Goal: Task Accomplishment & Management: Use online tool/utility

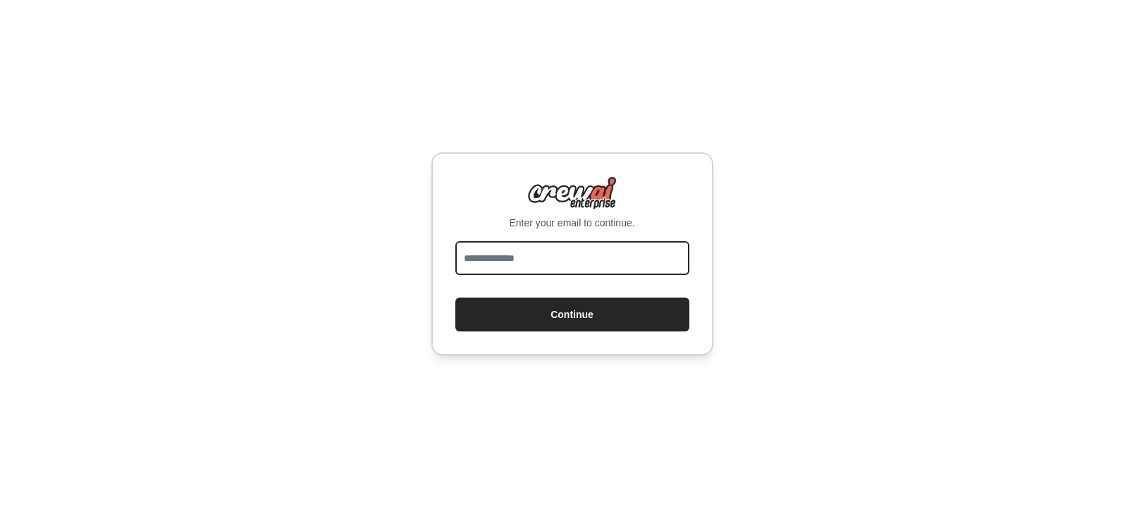
click at [560, 258] on input "email" at bounding box center [572, 258] width 234 height 34
type input "**********"
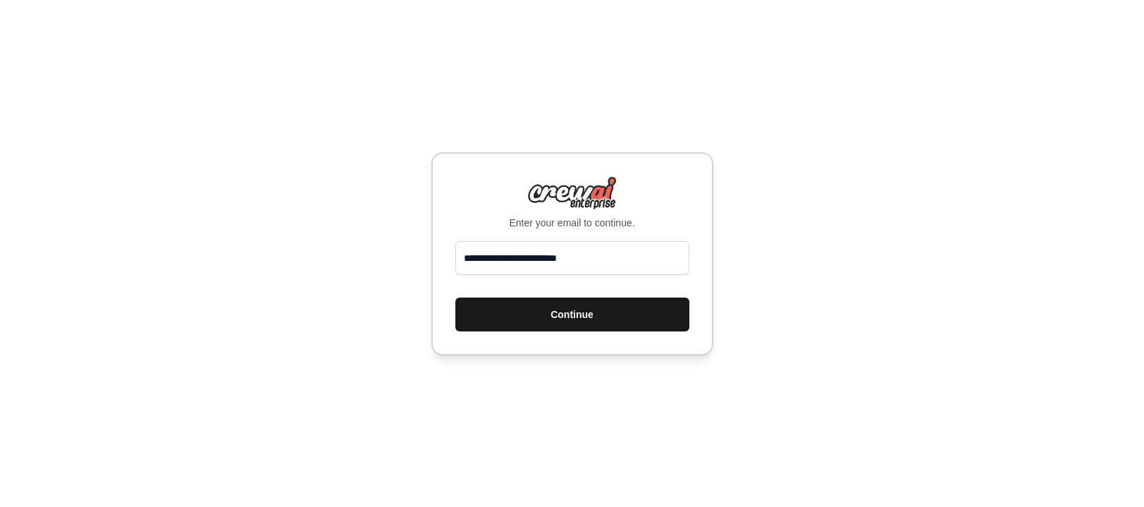
click at [571, 319] on button "Continue" at bounding box center [572, 314] width 234 height 34
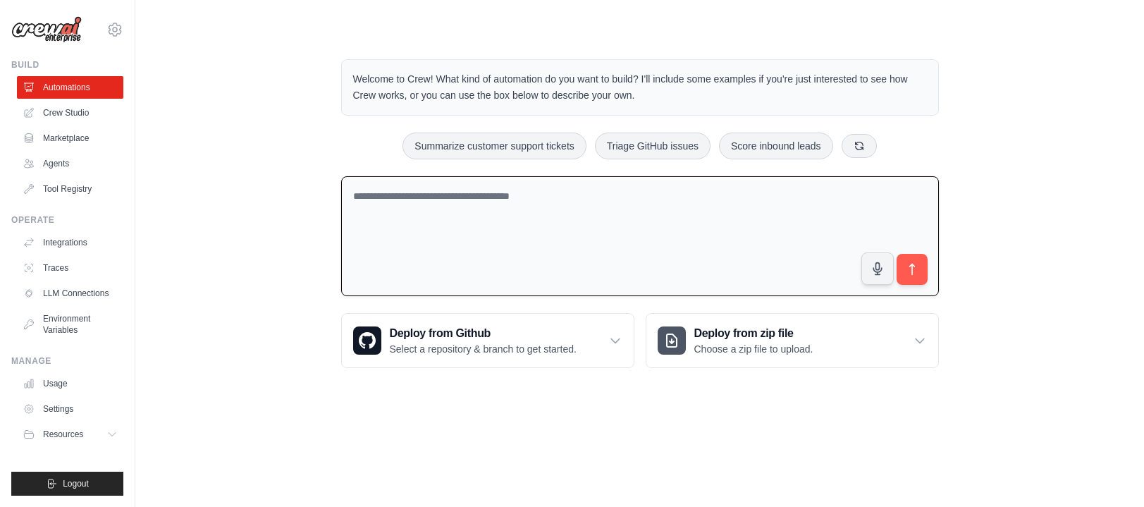
click at [426, 208] on textarea at bounding box center [640, 236] width 598 height 121
click at [77, 118] on link "Crew Studio" at bounding box center [71, 113] width 106 height 23
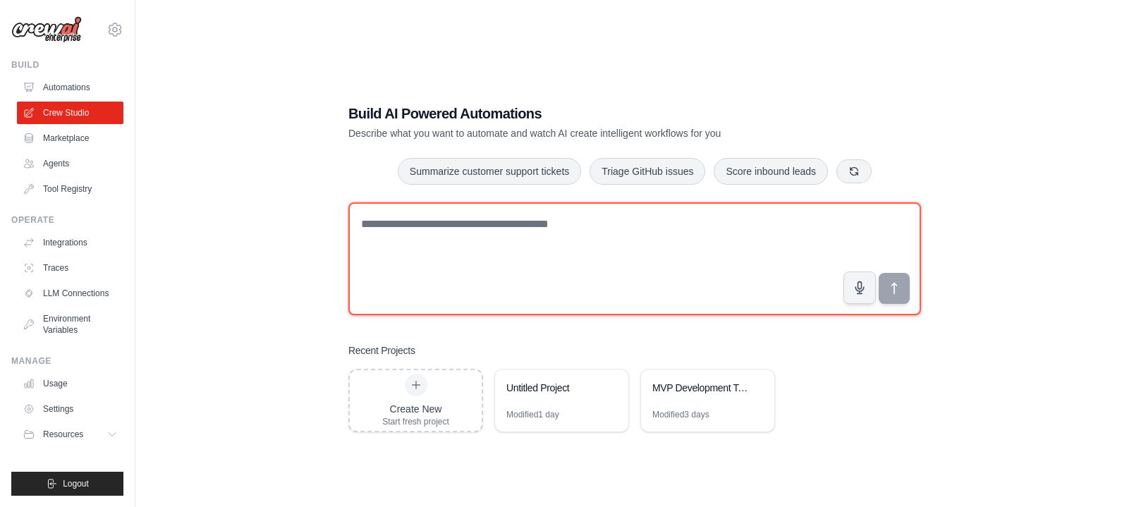
click at [463, 231] on textarea at bounding box center [634, 258] width 572 height 113
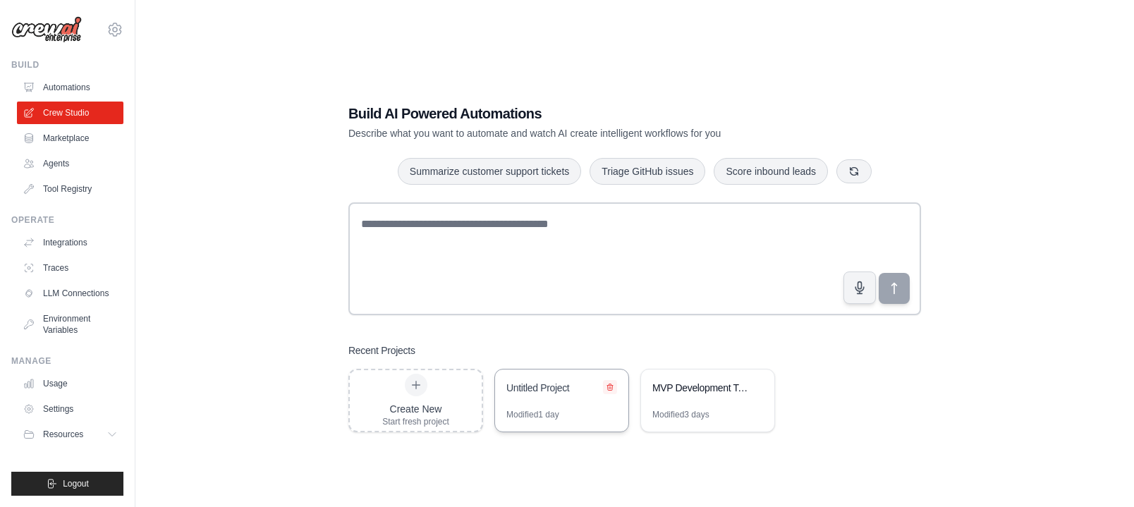
click at [610, 388] on icon at bounding box center [610, 386] width 6 height 6
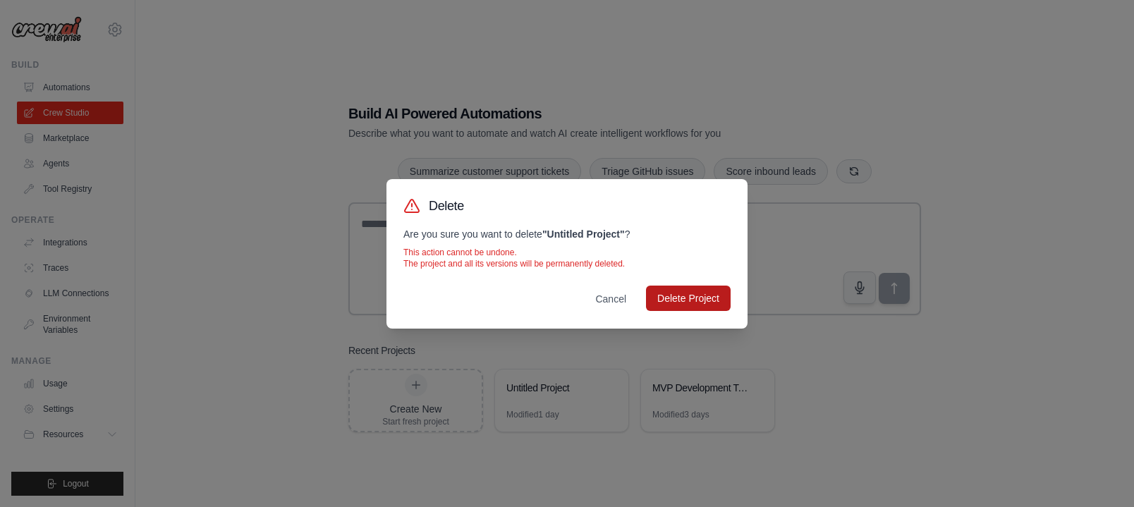
click at [690, 307] on button "Delete Project" at bounding box center [688, 298] width 85 height 25
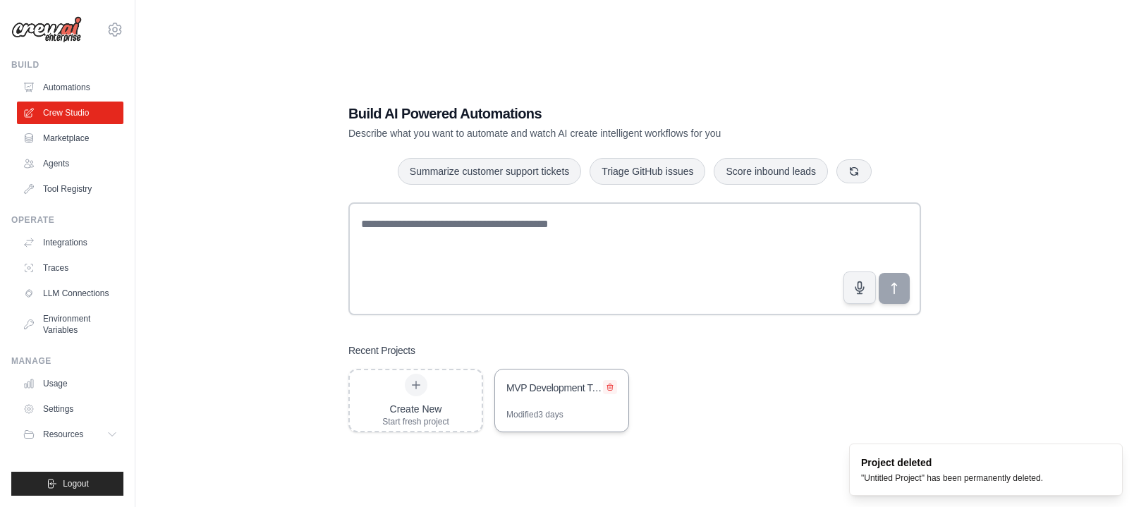
click at [606, 384] on icon at bounding box center [610, 387] width 8 height 8
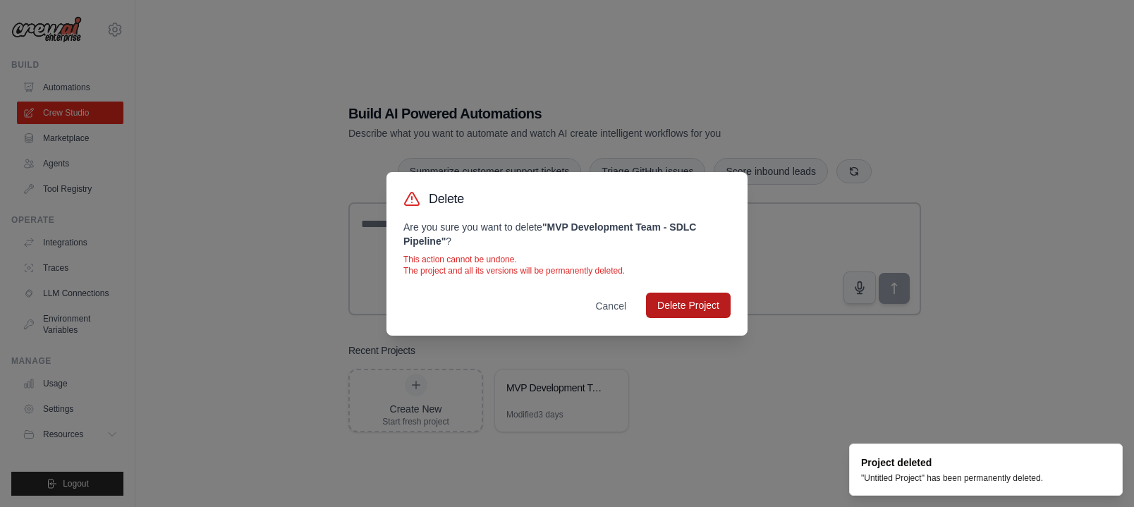
click at [670, 297] on button "Delete Project" at bounding box center [688, 305] width 85 height 25
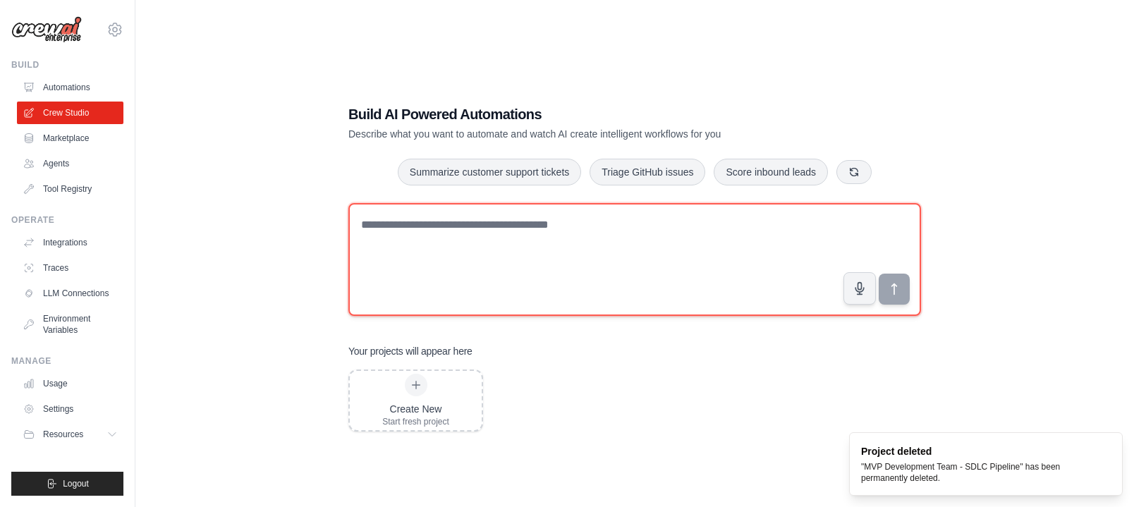
click at [475, 243] on textarea at bounding box center [634, 259] width 572 height 113
paste textarea "**********"
type textarea "**********"
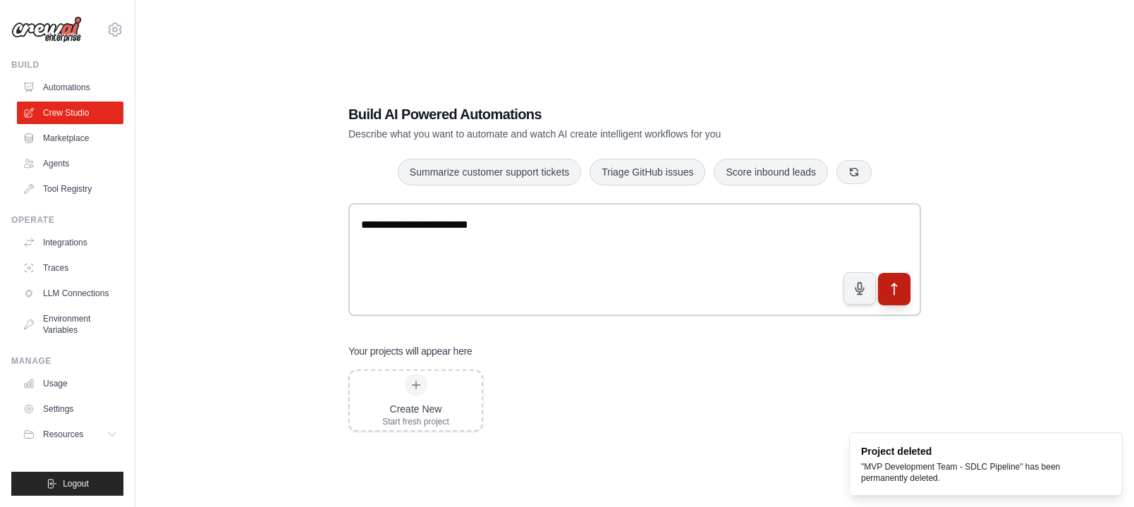
click at [906, 293] on button "submit" at bounding box center [894, 288] width 32 height 32
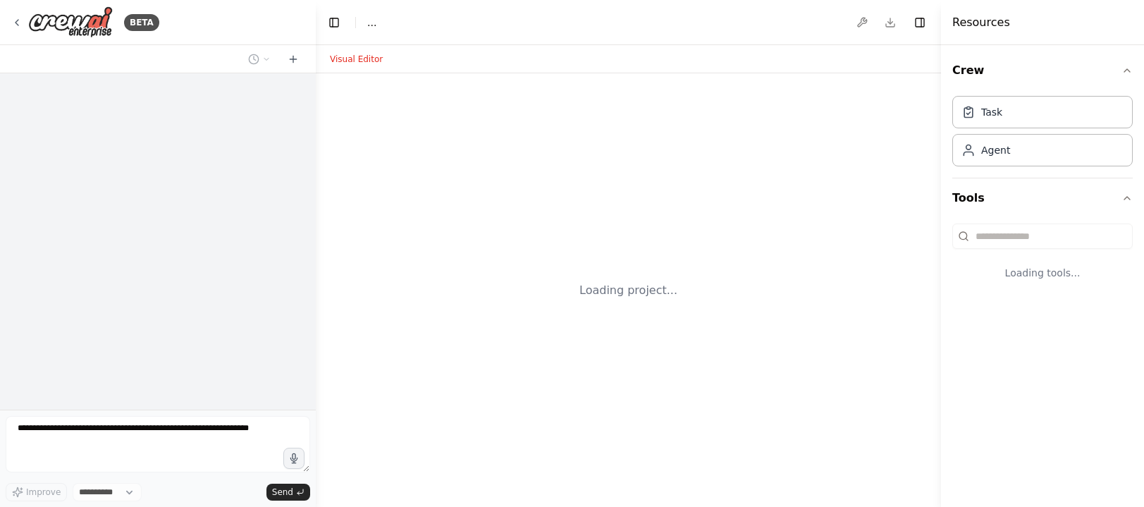
select select "****"
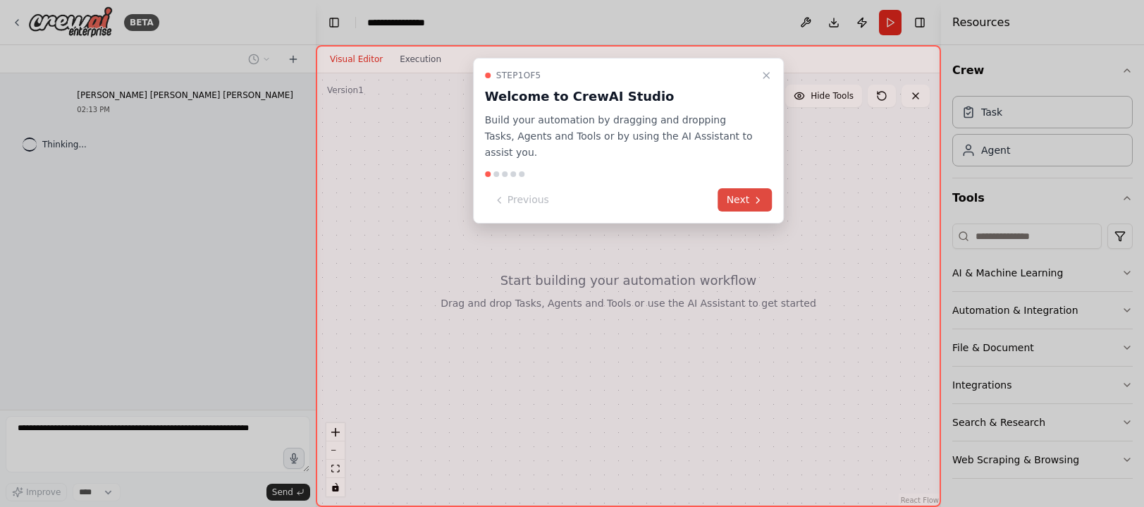
click at [741, 188] on button "Next" at bounding box center [745, 199] width 54 height 23
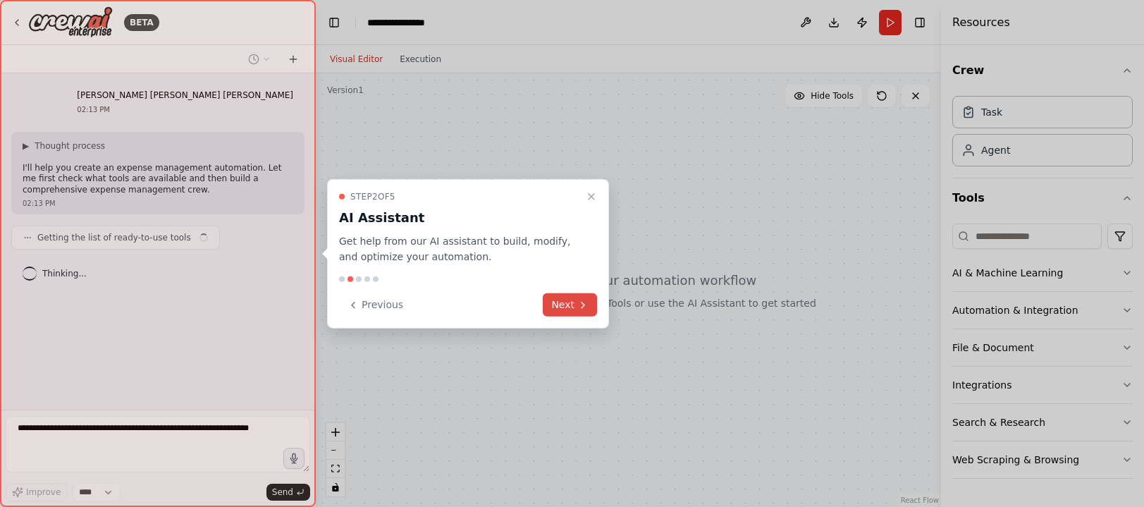
click at [577, 311] on button "Next" at bounding box center [570, 304] width 54 height 23
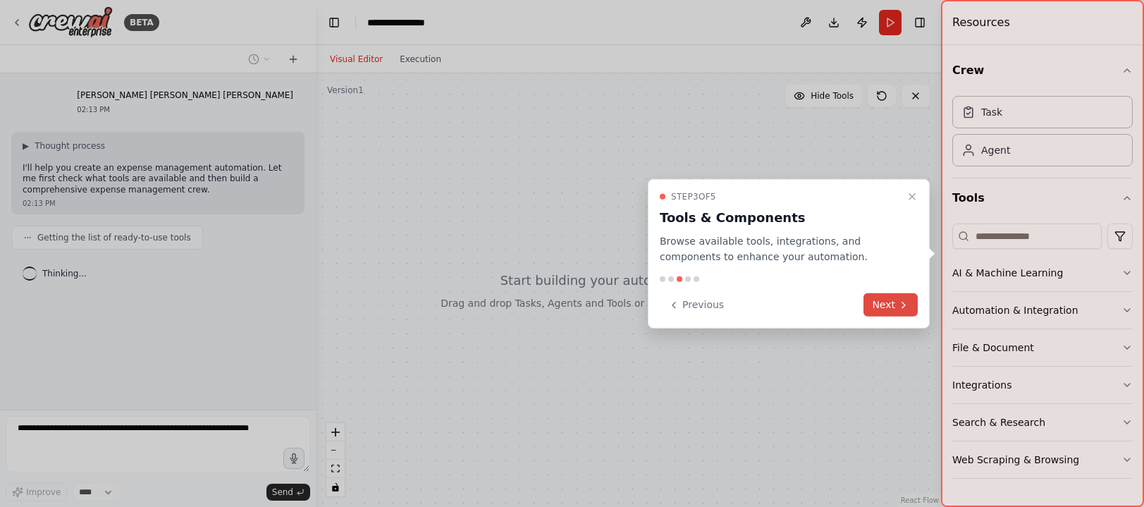
click at [876, 300] on button "Next" at bounding box center [891, 304] width 54 height 23
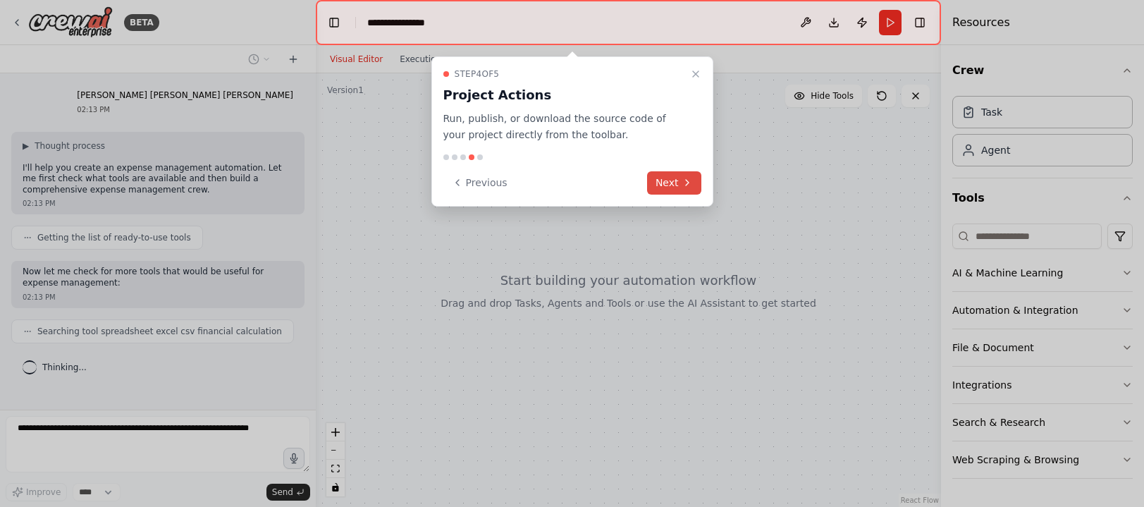
click at [675, 185] on button "Next" at bounding box center [674, 182] width 54 height 23
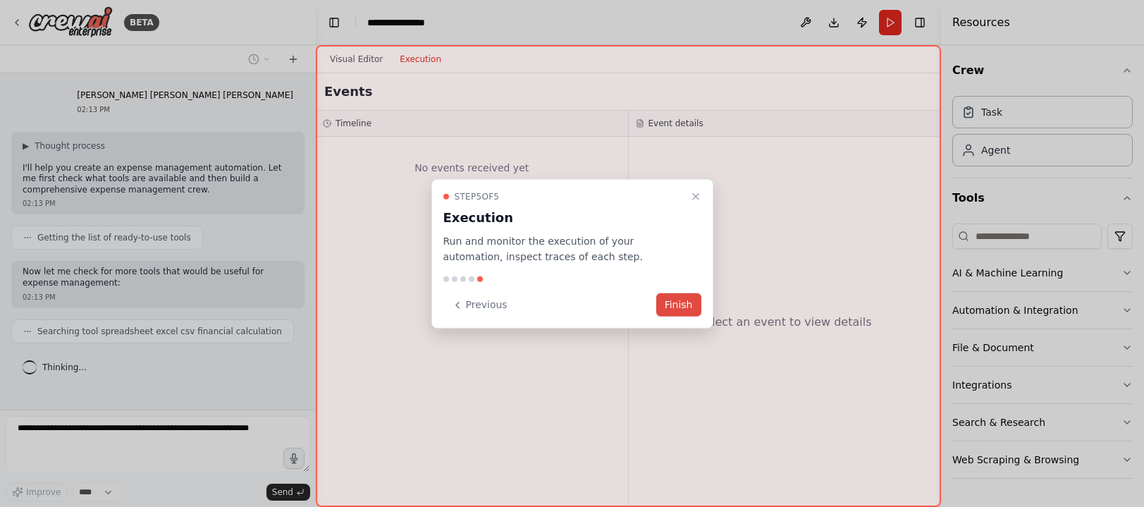
scroll to position [16, 0]
click at [689, 305] on button "Finish" at bounding box center [678, 304] width 45 height 23
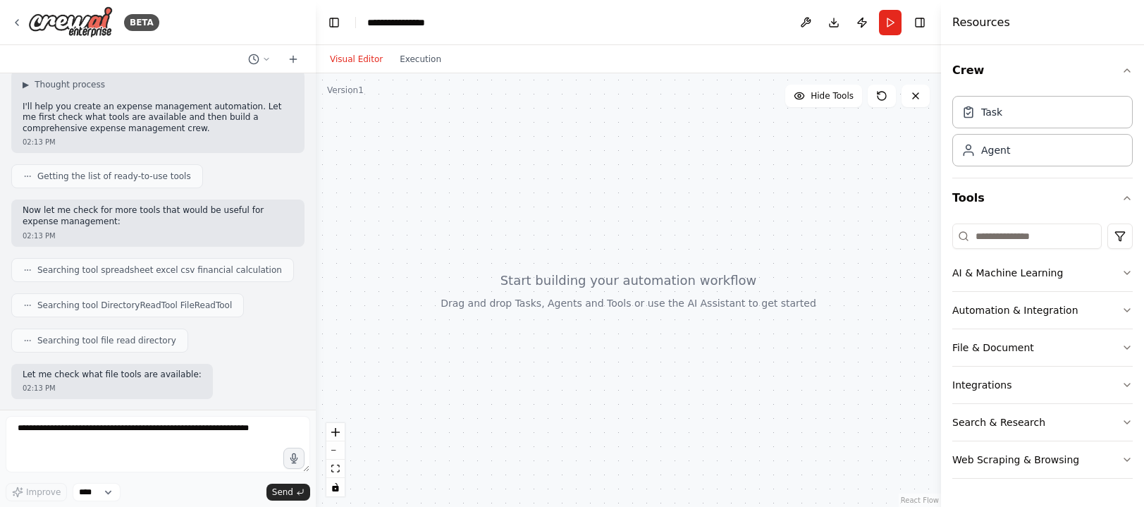
scroll to position [180, 0]
